Goal: Ask a question

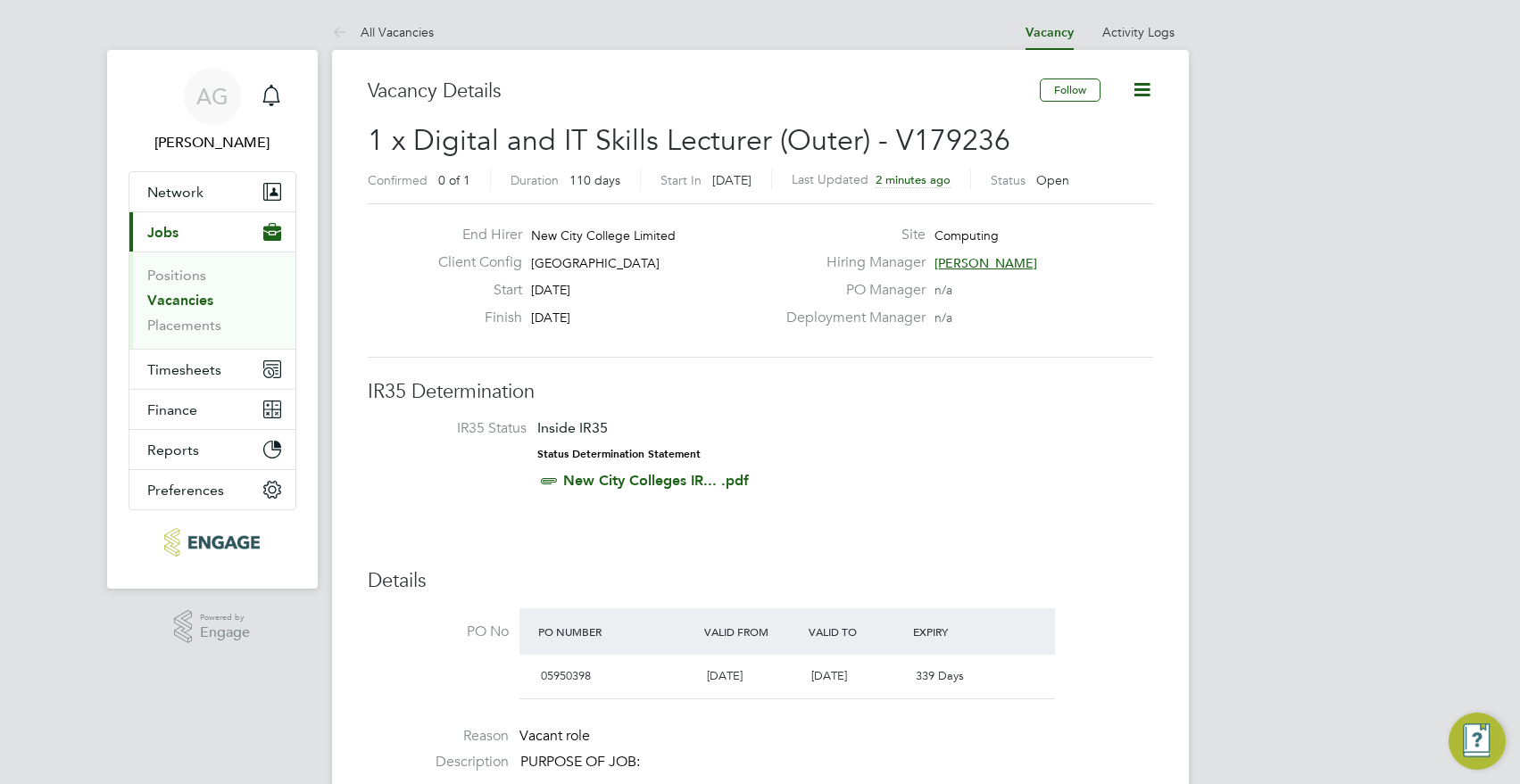
click at [985, 266] on span "[PERSON_NAME]" at bounding box center [985, 263] width 102 height 16
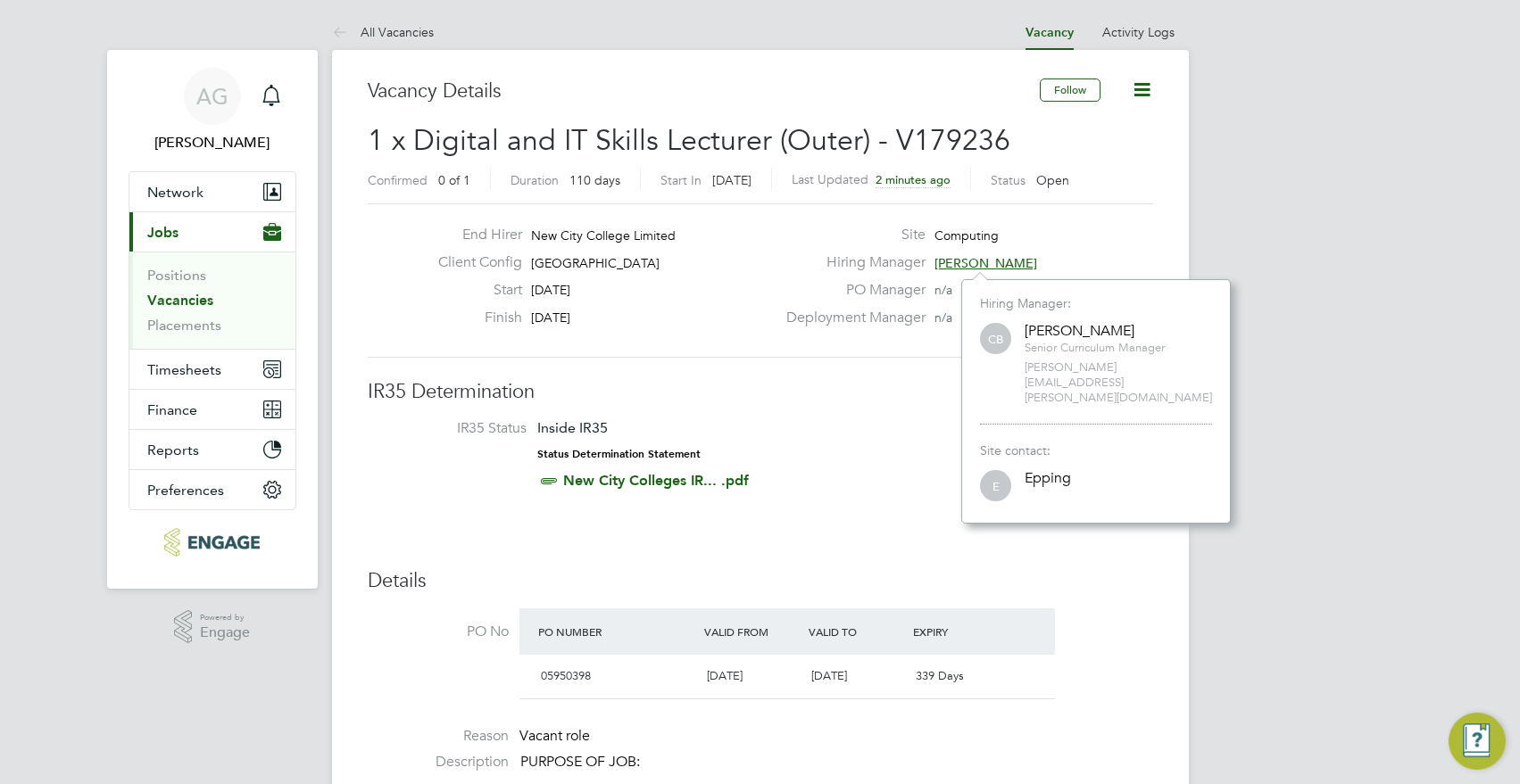
scroll to position [17, 105]
click at [783, 213] on div "End Hirer New City College Limited Client Config Epping Forest Campus Start 01 …" at bounding box center [760, 281] width 785 height 155
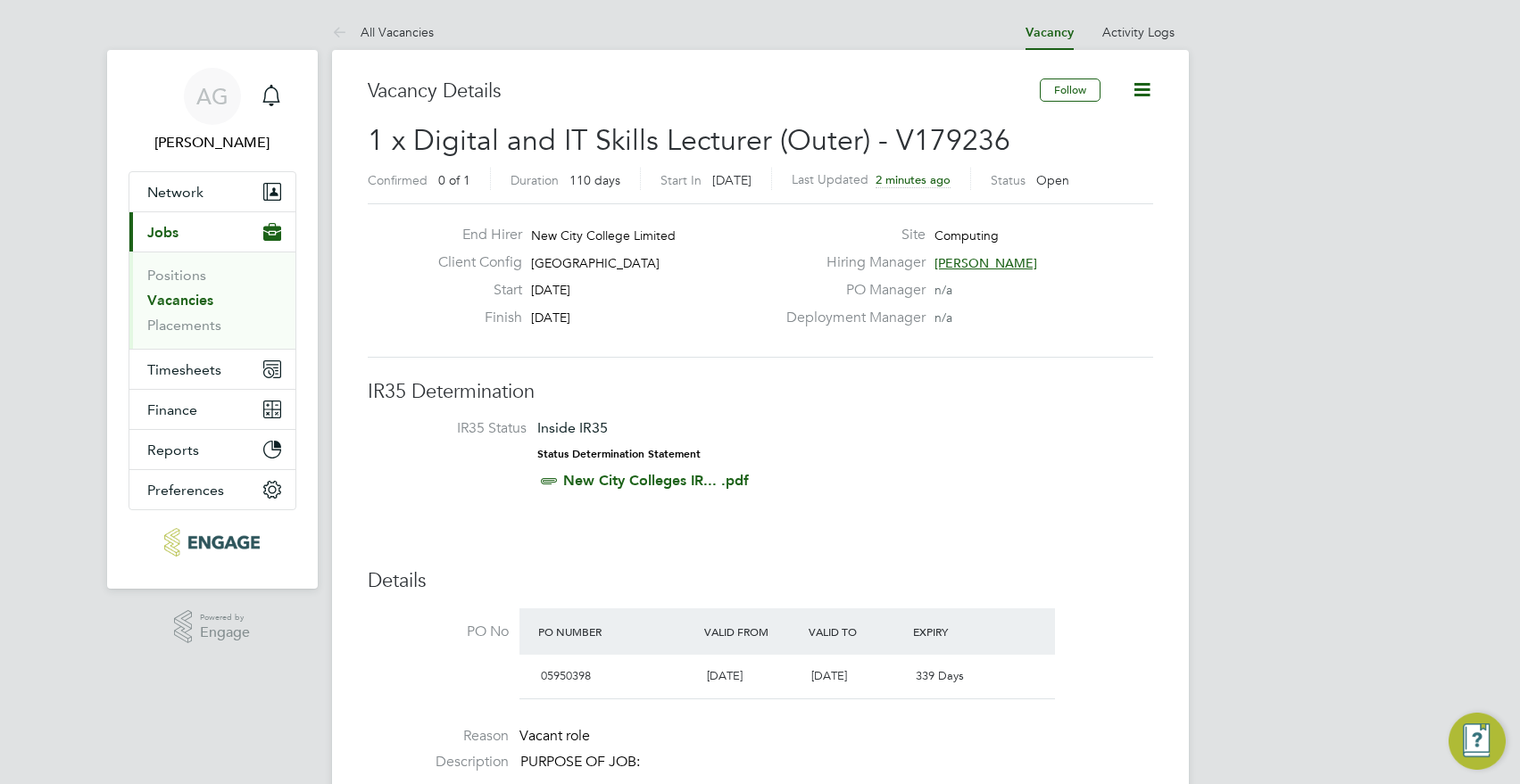
click at [137, 291] on ul "Positions Vacancies Placements" at bounding box center [212, 300] width 166 height 97
click at [178, 294] on link "Vacancies" at bounding box center [180, 300] width 66 height 17
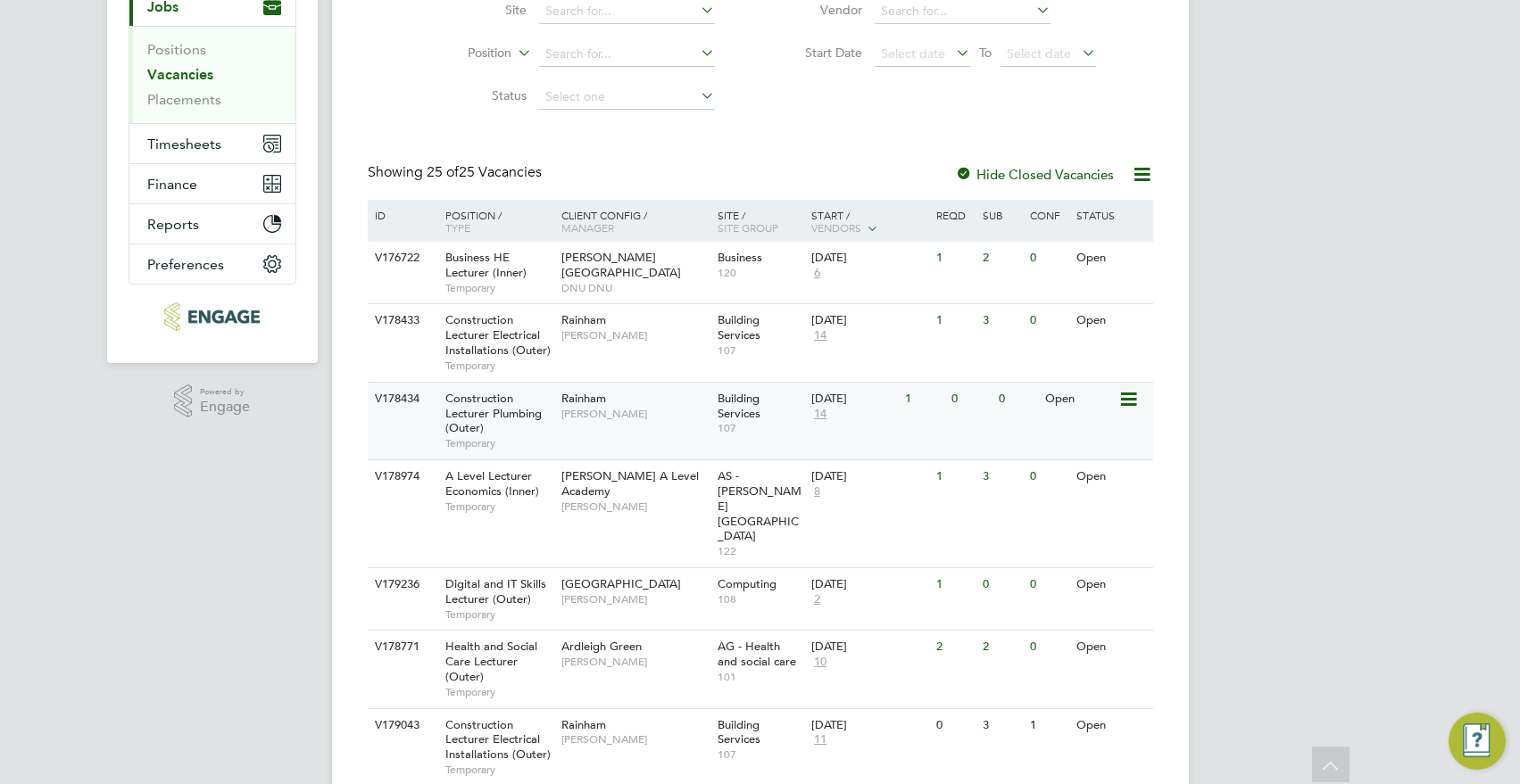
scroll to position [267, 0]
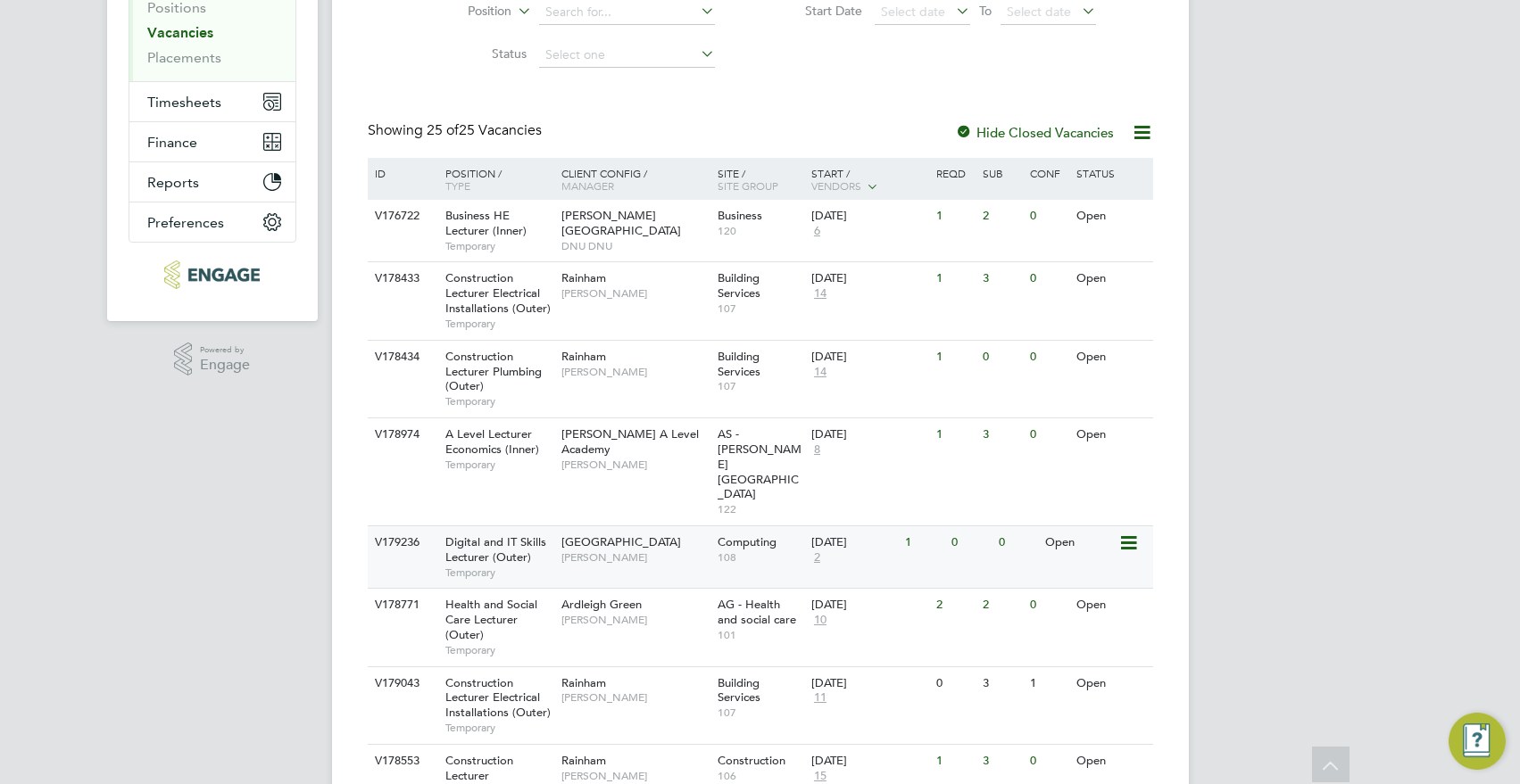
click at [816, 550] on span "2" at bounding box center [817, 558] width 11 height 15
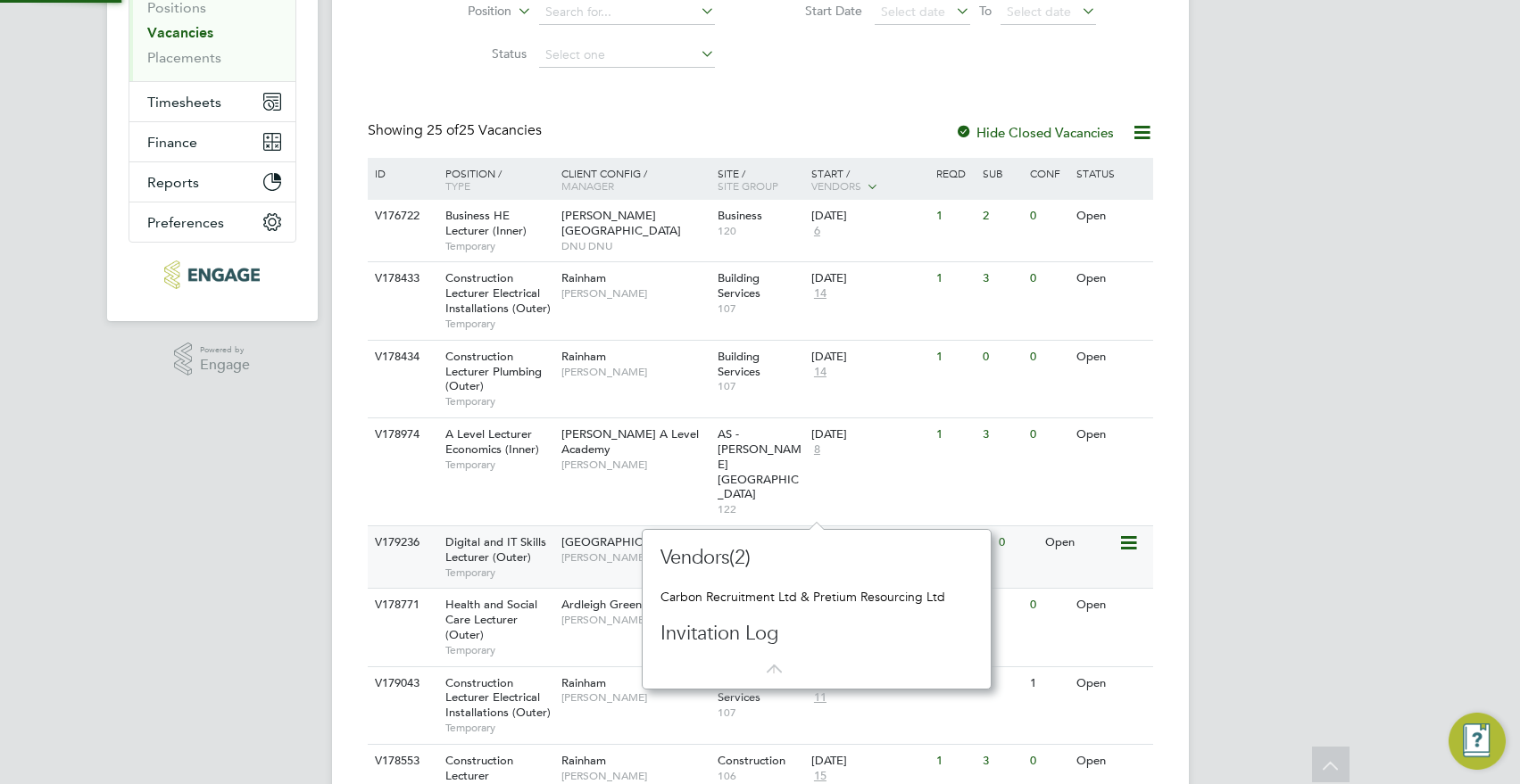
scroll to position [16, 12]
click at [670, 526] on div "Epping Forest Campus Christopher Butler" at bounding box center [634, 549] width 156 height 47
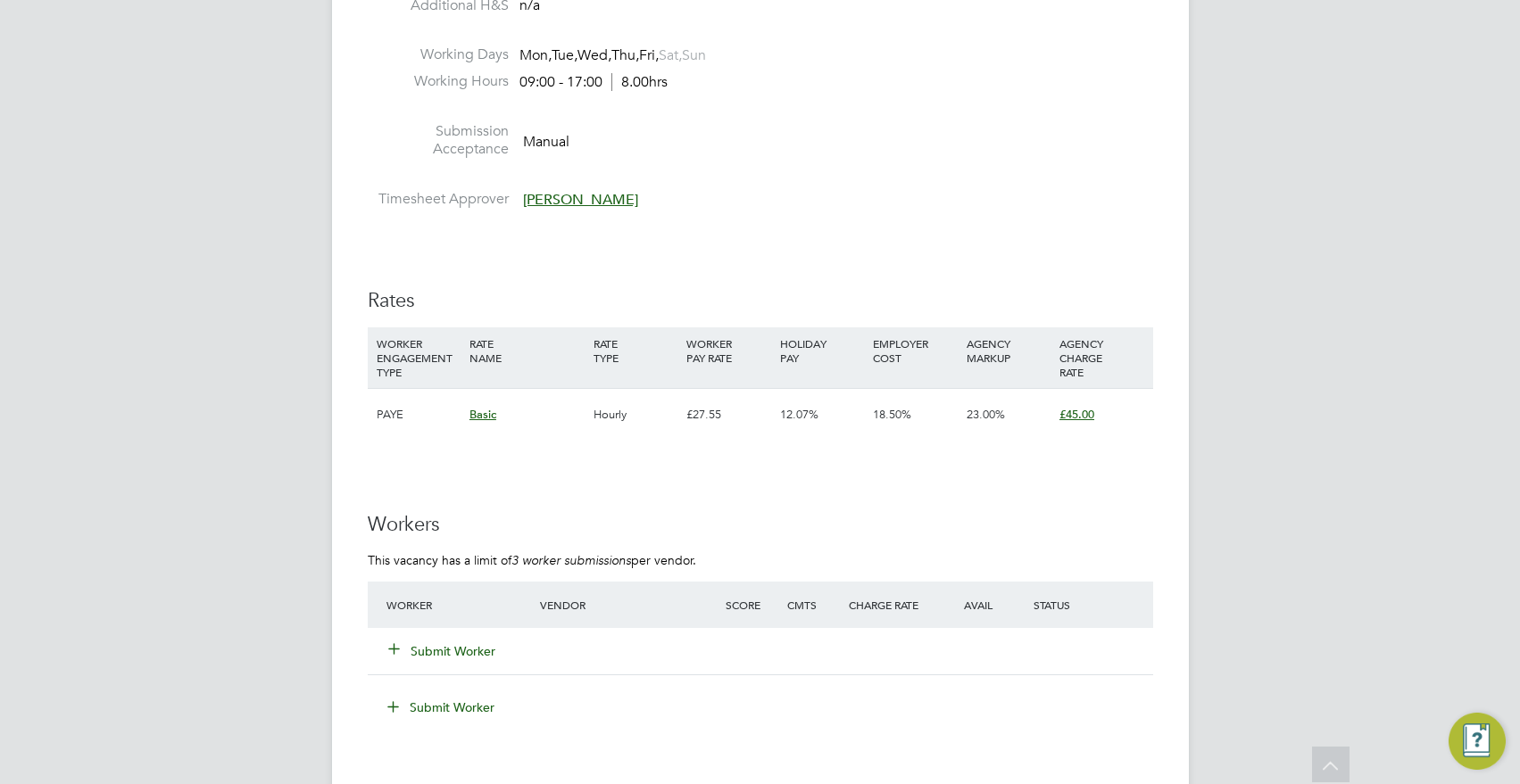
scroll to position [4963, 0]
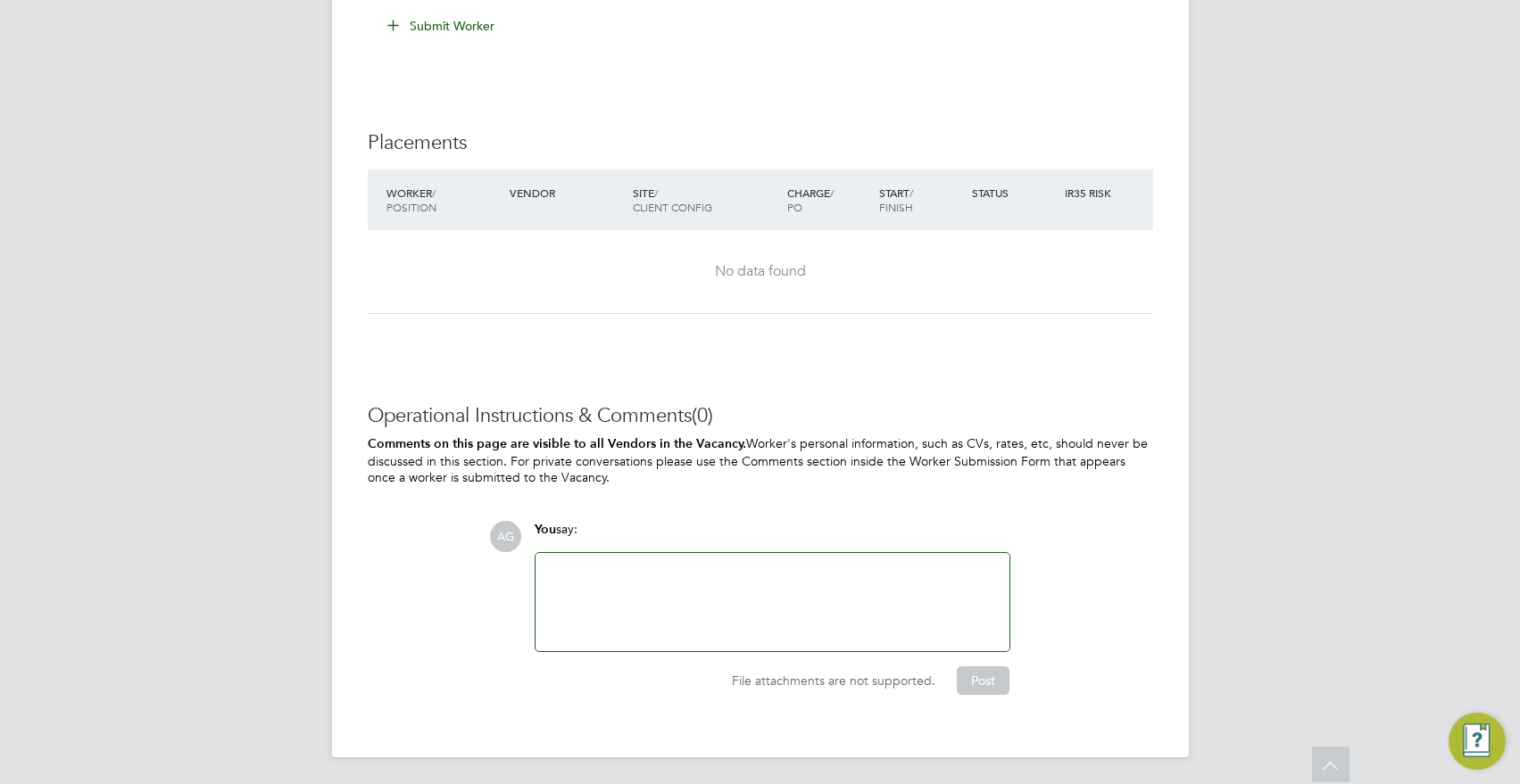
click at [622, 573] on div at bounding box center [773, 602] width 453 height 76
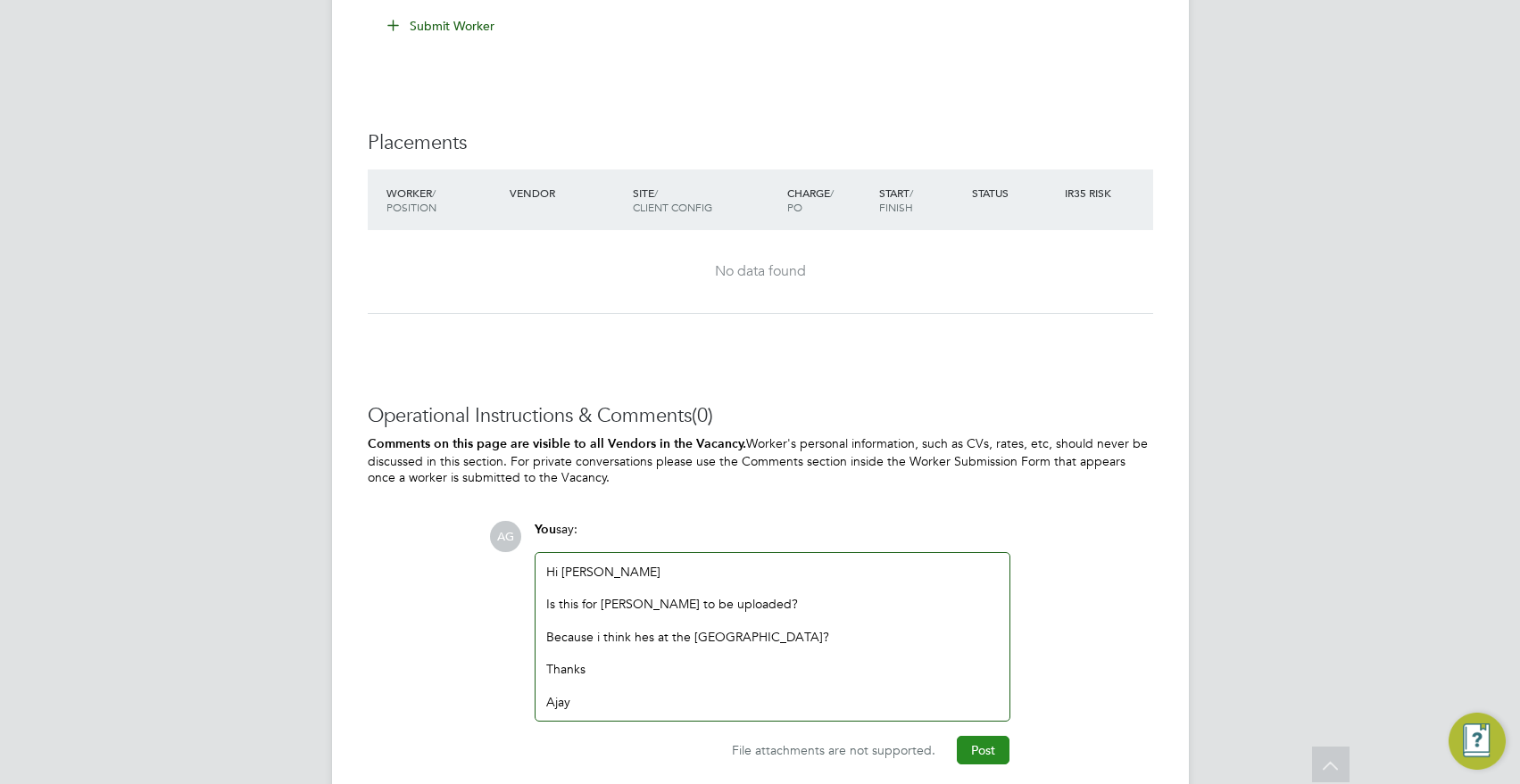
click at [978, 737] on button "Post" at bounding box center [982, 751] width 53 height 29
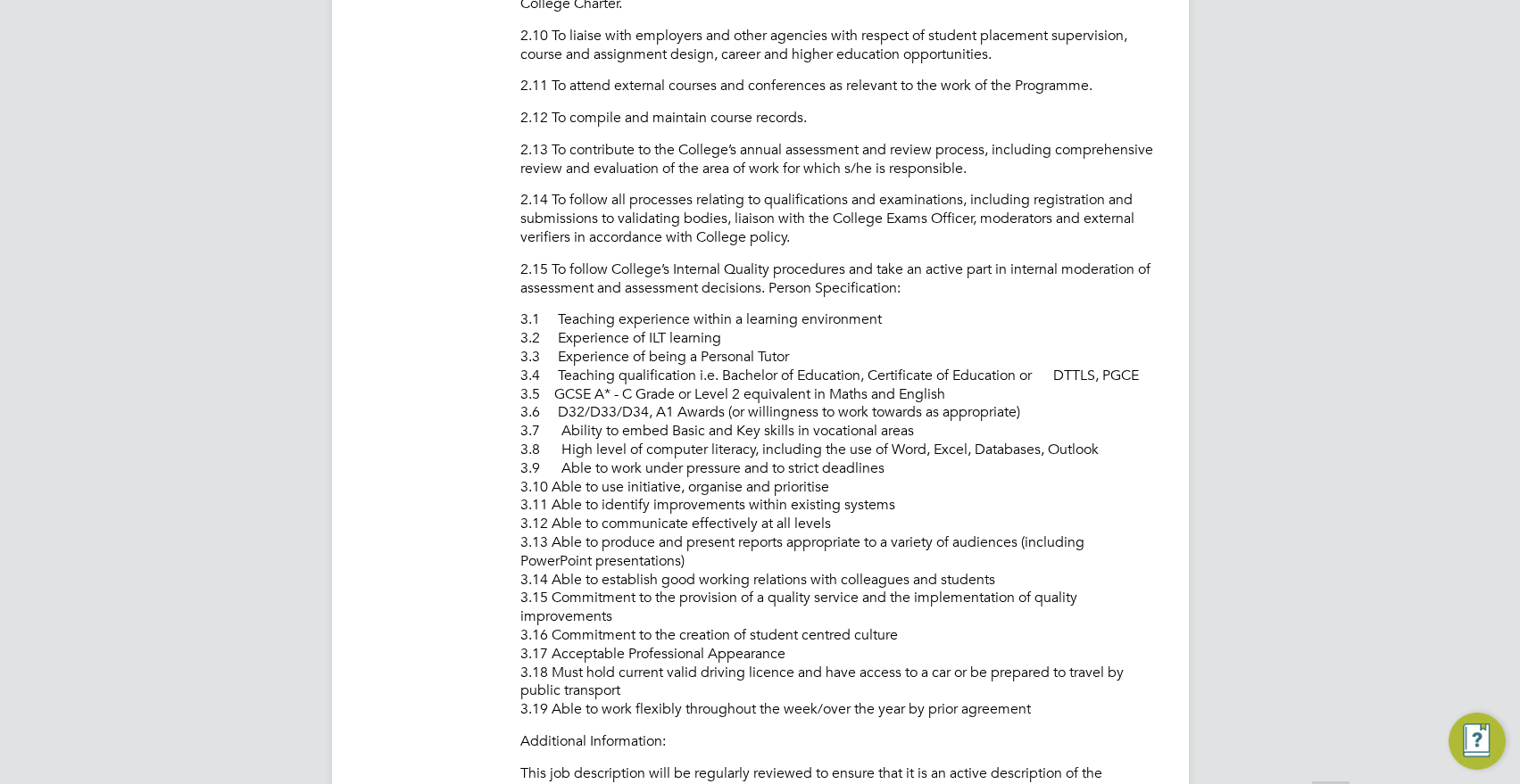
scroll to position [5169, 0]
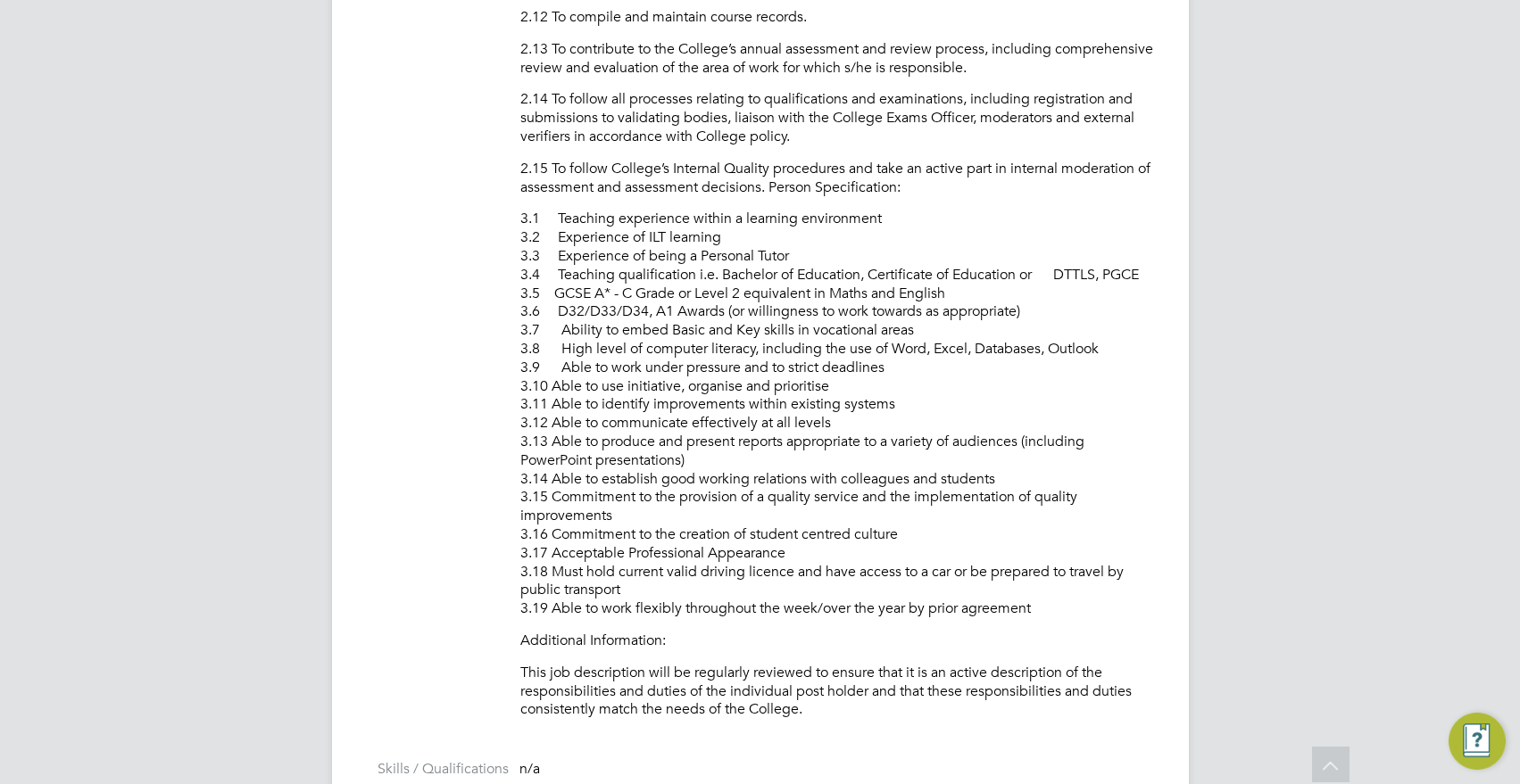
scroll to position [3295, 0]
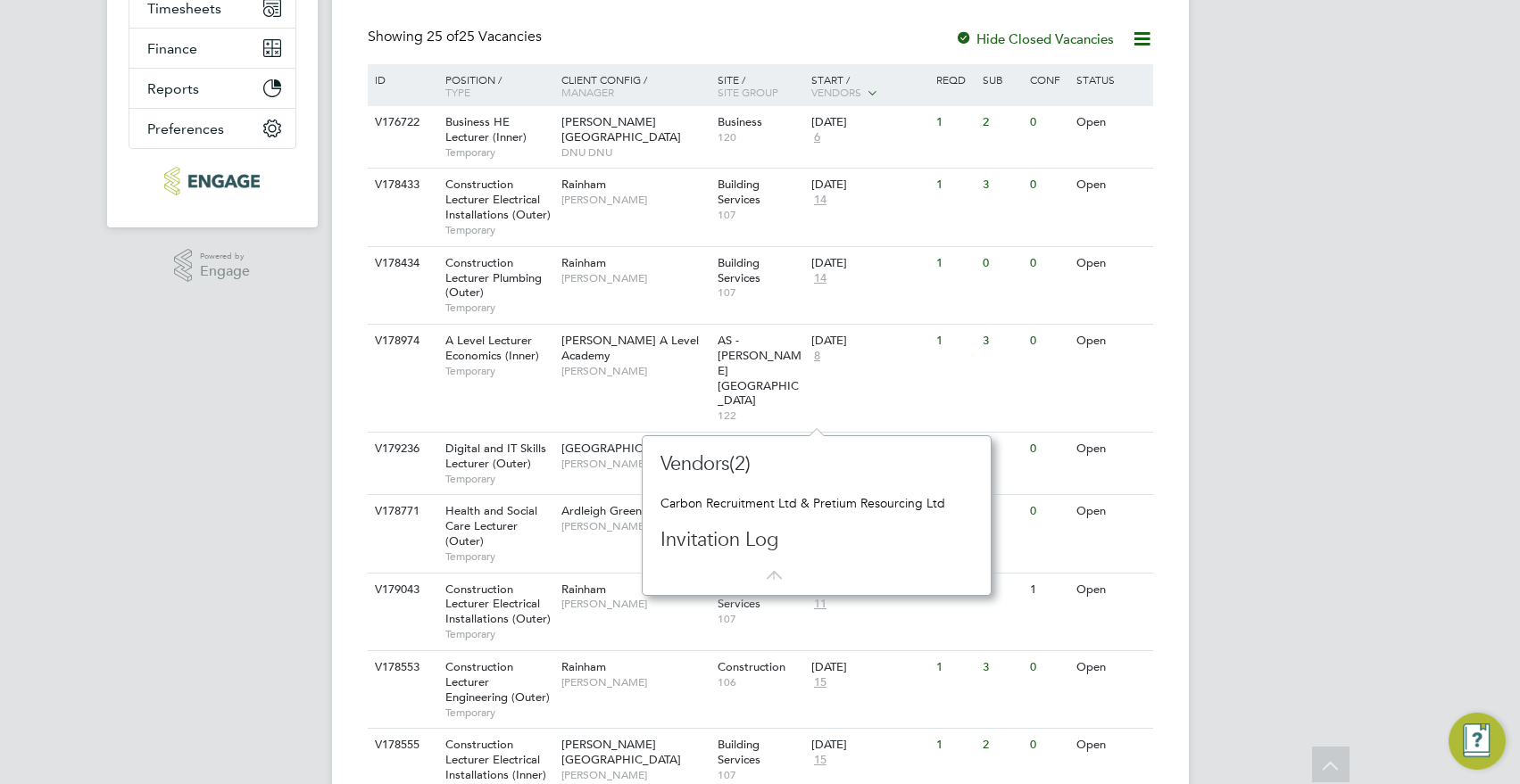
scroll to position [264, 0]
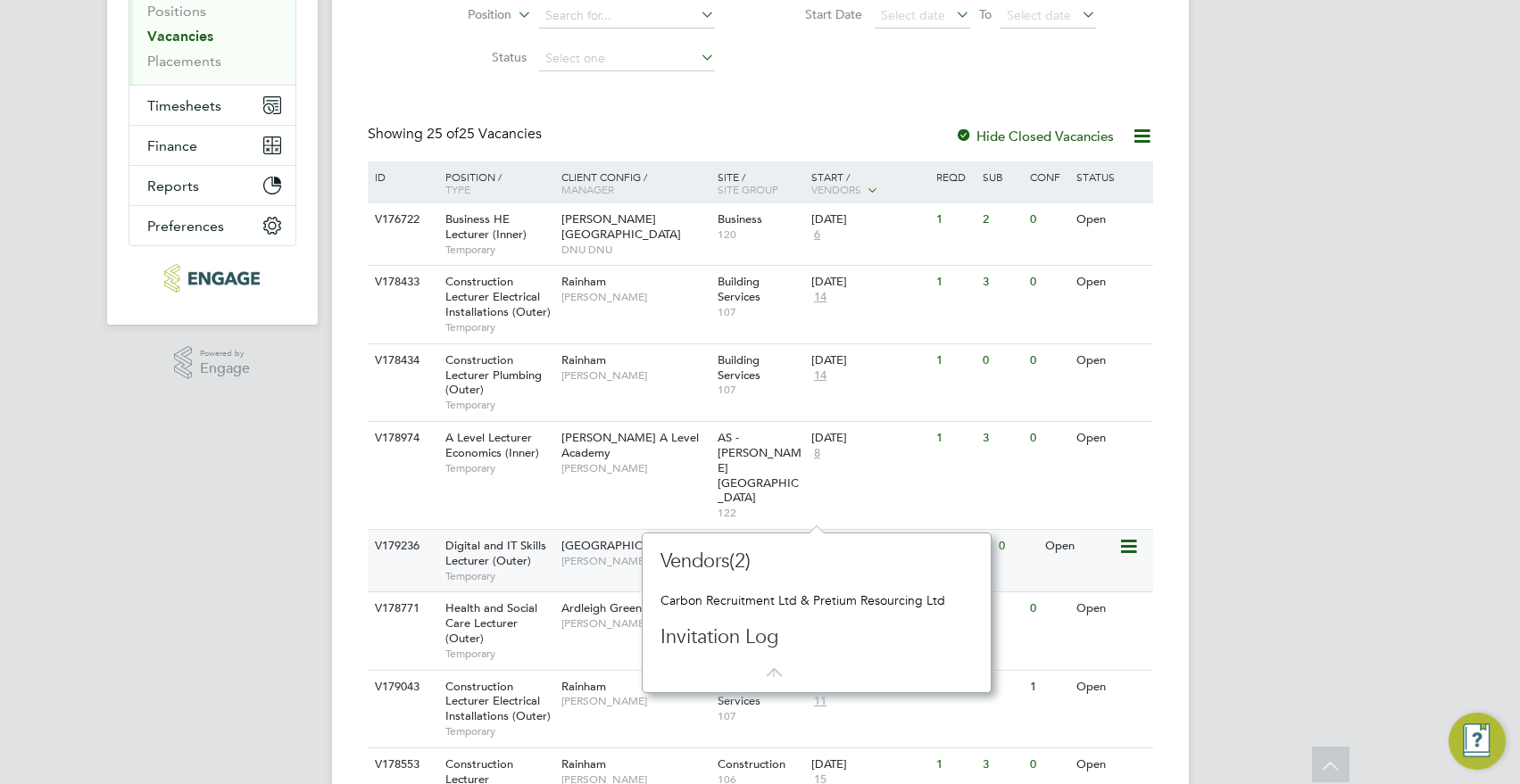
click at [830, 539] on div "[DATE]" at bounding box center [853, 546] width 85 height 15
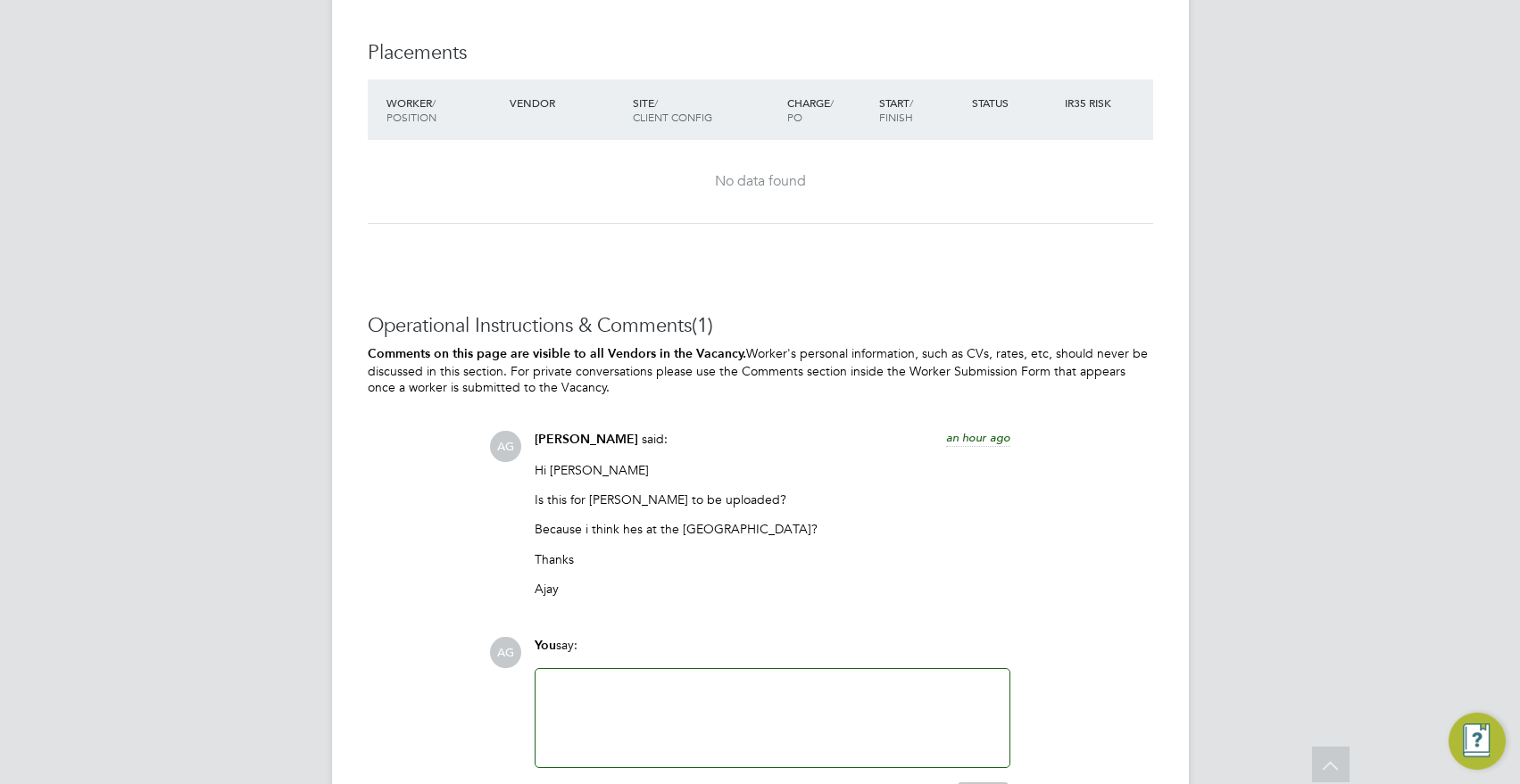
scroll to position [5084, 0]
